Goal: Task Accomplishment & Management: Complete application form

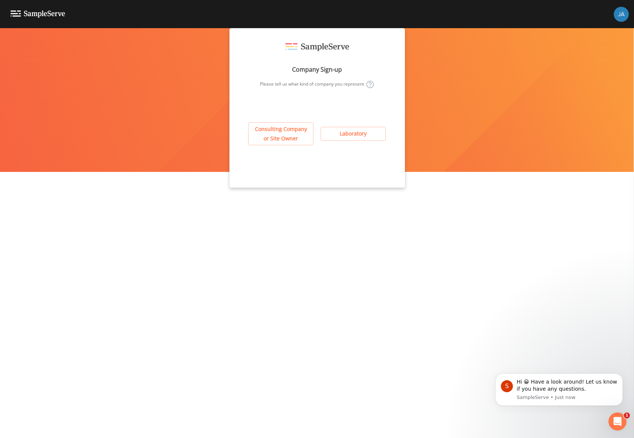
click at [291, 137] on button "Consulting Company or Site Owner" at bounding box center [280, 133] width 65 height 23
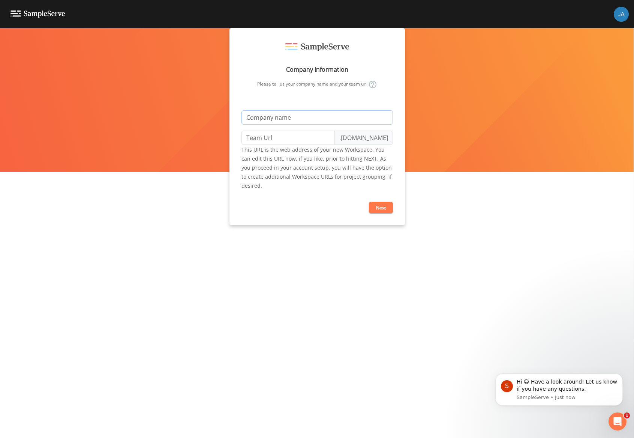
click at [298, 114] on input "text" at bounding box center [316, 117] width 151 height 14
type input "W"
type input "w"
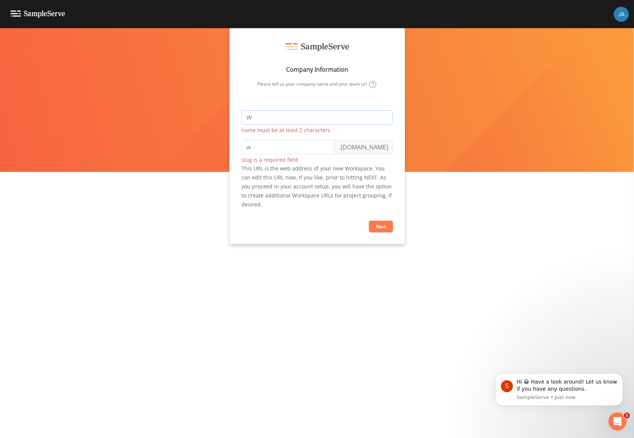
type input "Wa"
type input "wa"
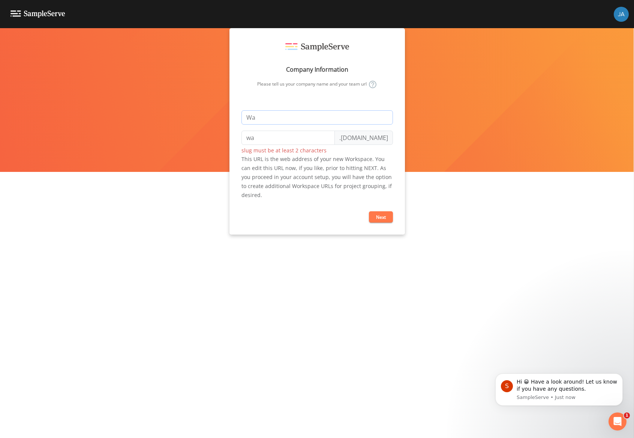
type input "Wat"
type input "wat"
type input "Wate"
type input "wate"
type input "Water"
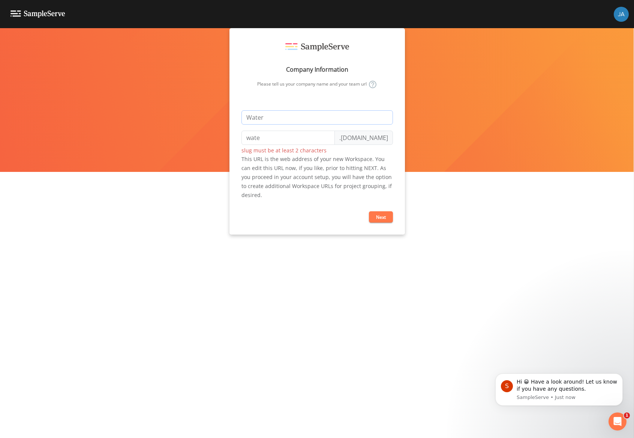
type input "water"
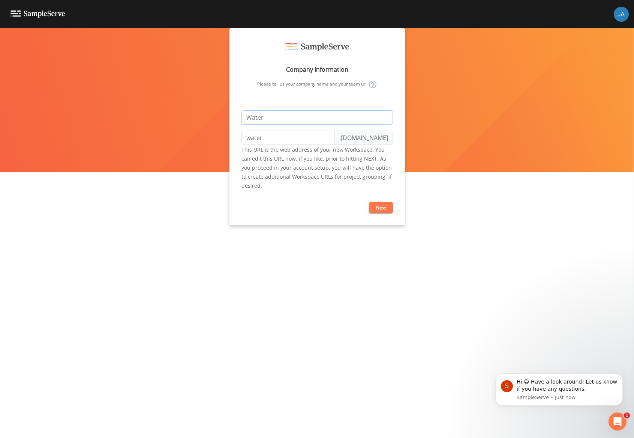
type input "Waterl"
type input "waterl"
type input "Waterly"
type input "waterly"
type input "Waterly"
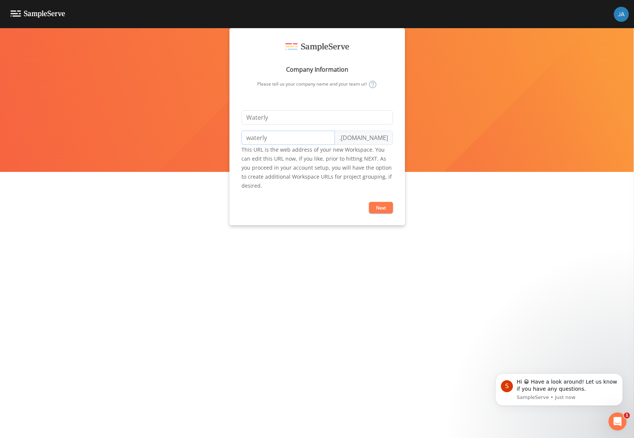
click at [285, 136] on input "waterly" at bounding box center [287, 137] width 93 height 14
click at [311, 190] on form "Waterly waterly .waterly.sampleserve.dev This URL is the web address of your ne…" at bounding box center [316, 161] width 151 height 103
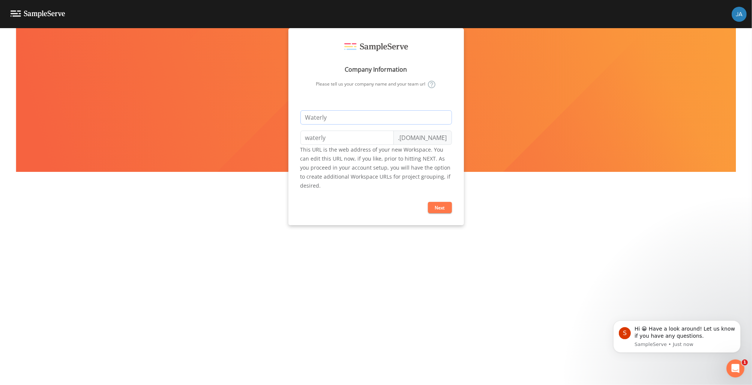
click at [359, 119] on input "Waterly" at bounding box center [375, 117] width 151 height 14
click at [317, 119] on input "Waterly" at bounding box center [375, 117] width 151 height 14
click at [316, 135] on input "waterly" at bounding box center [346, 137] width 93 height 14
click at [348, 138] on input "waterly" at bounding box center [346, 137] width 93 height 14
type input "w"
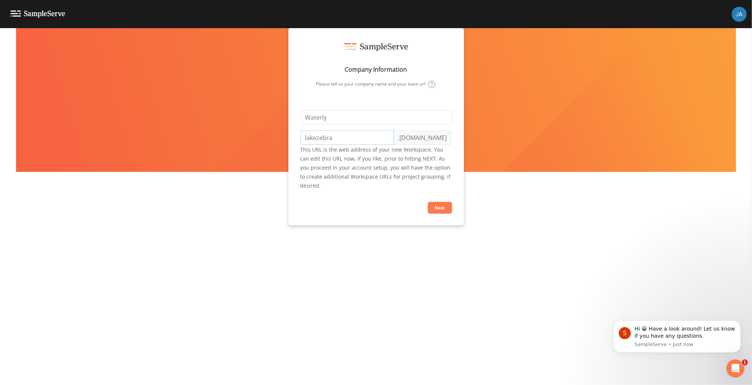
type input "lakezebra"
click at [397, 157] on small "This URL is the web address of your new Workspace. You can edit this URL now, i…" at bounding box center [375, 167] width 150 height 43
click at [440, 206] on button "Next" at bounding box center [440, 207] width 24 height 11
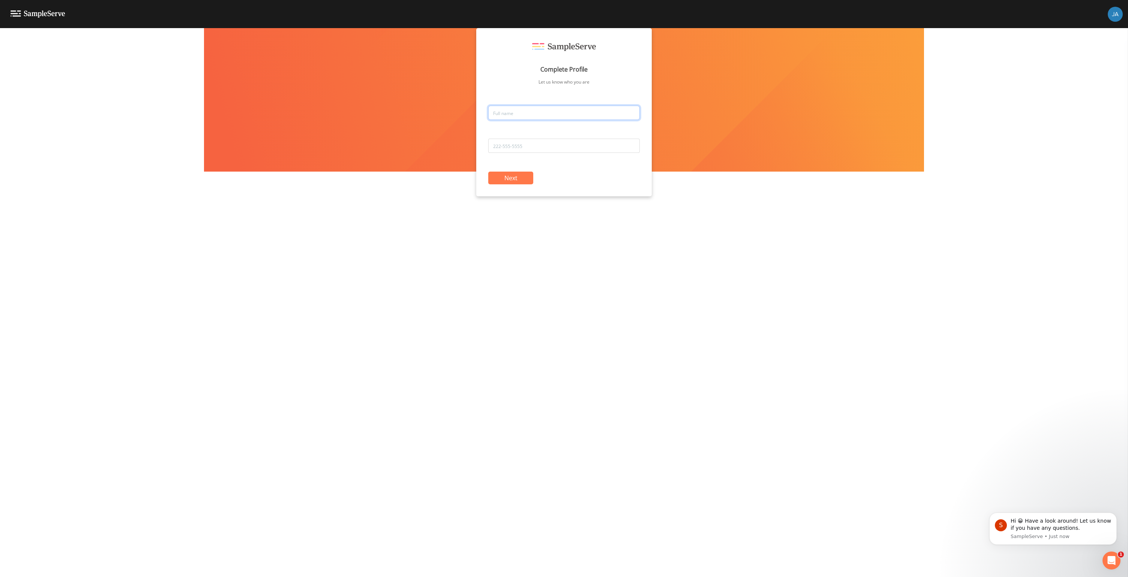
click at [595, 112] on input "text" at bounding box center [563, 113] width 151 height 14
type input "[PERSON_NAME]"
click at [538, 257] on div "Complete Profile Let us know who you are [PERSON_NAME] Next" at bounding box center [564, 302] width 1128 height 549
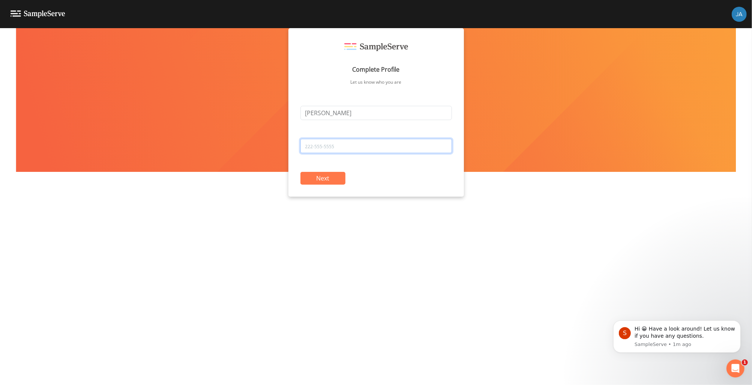
click at [364, 148] on input "tel" at bounding box center [375, 146] width 151 height 14
type input "[PHONE_NUMBER]"
click at [326, 182] on button "Next" at bounding box center [322, 178] width 45 height 13
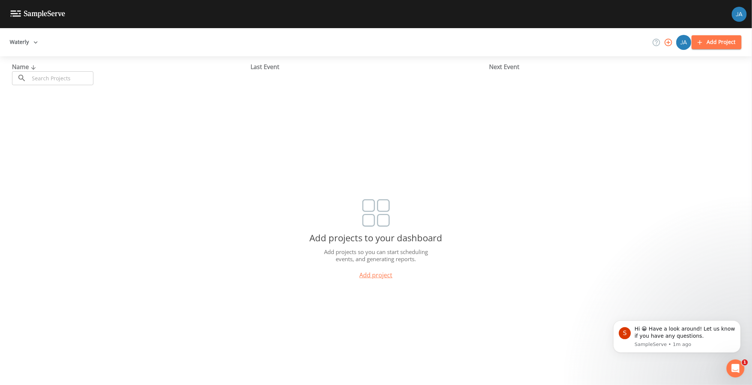
click at [43, 13] on img at bounding box center [37, 13] width 55 height 7
click at [29, 45] on button "Waterly" at bounding box center [24, 42] width 34 height 14
click at [66, 40] on div at bounding box center [376, 192] width 752 height 385
click at [36, 44] on icon "button" at bounding box center [35, 42] width 7 height 7
click at [100, 44] on div at bounding box center [376, 192] width 752 height 385
